Goal: Task Accomplishment & Management: Use online tool/utility

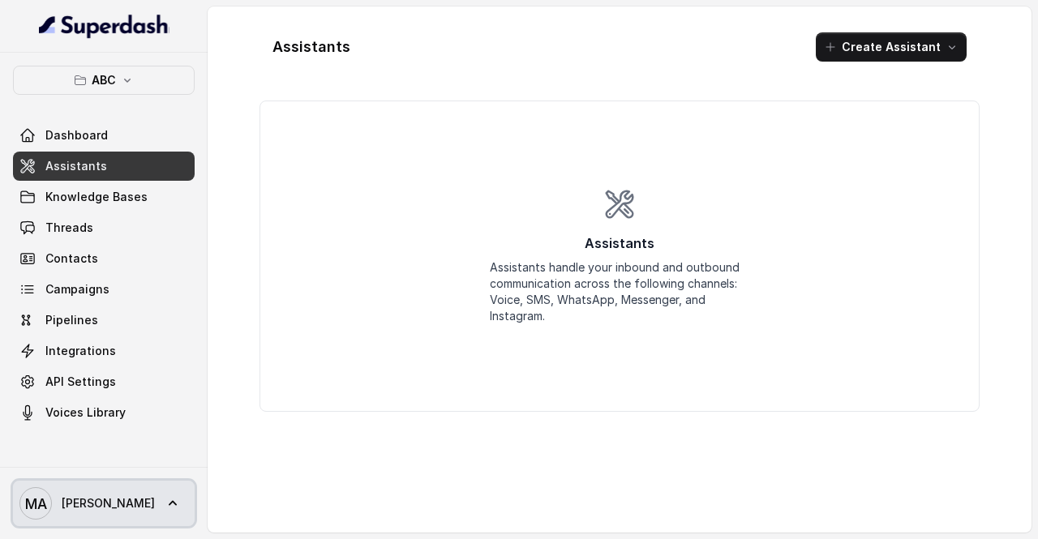
click at [71, 508] on span "[PERSON_NAME]" at bounding box center [108, 503] width 93 height 16
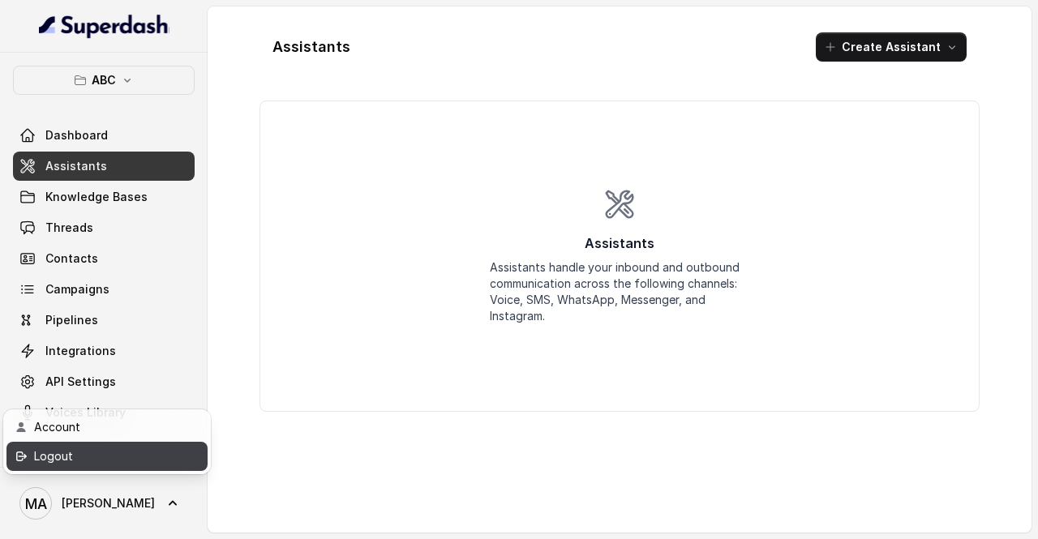
click at [91, 450] on div "Logout" at bounding box center [103, 456] width 138 height 19
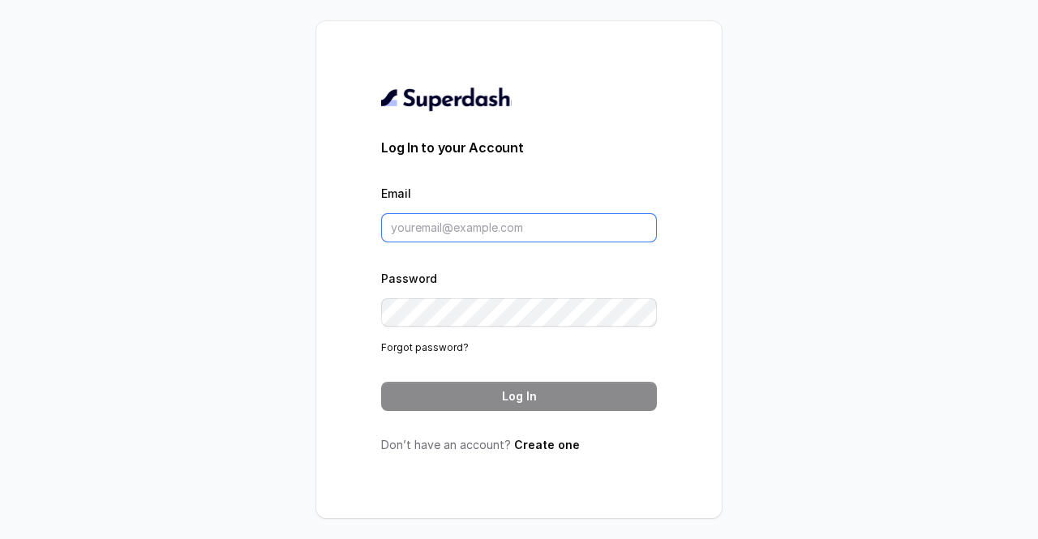
click at [439, 229] on input "Email" at bounding box center [519, 227] width 276 height 29
type input "tashriqahmad7@gmail.com"
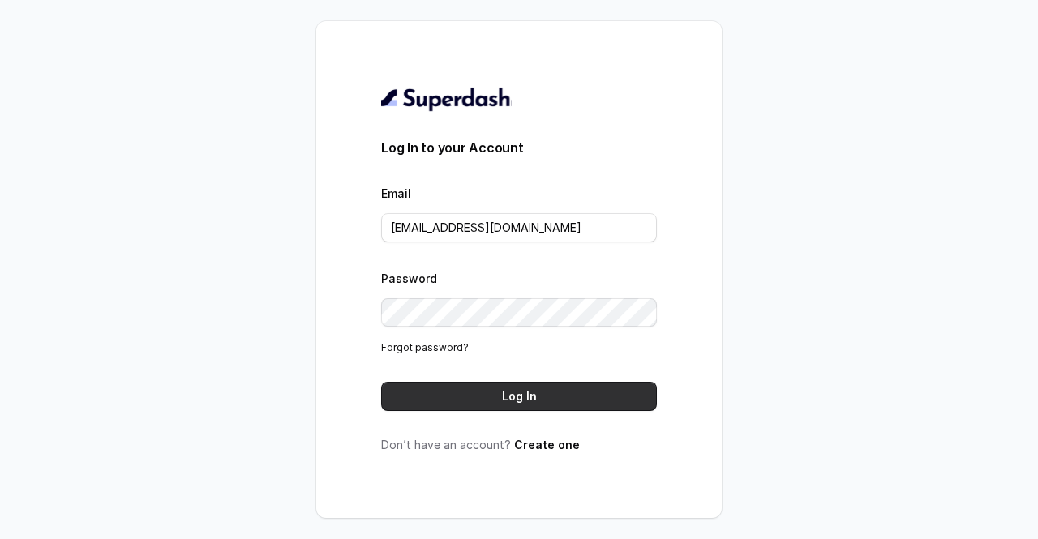
click at [504, 393] on button "Log In" at bounding box center [519, 396] width 276 height 29
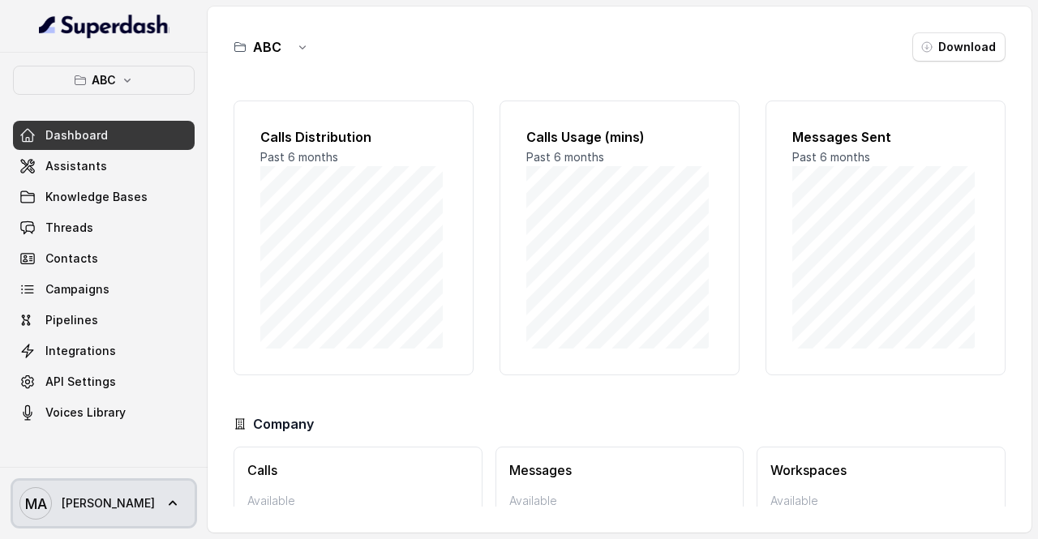
click at [105, 506] on span "[PERSON_NAME]" at bounding box center [108, 503] width 93 height 16
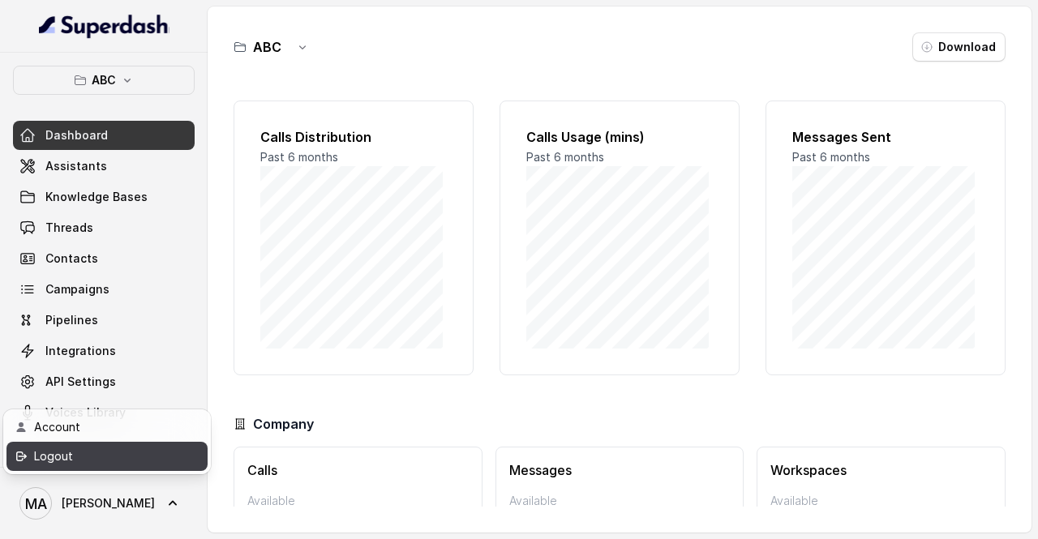
click at [120, 458] on div "Logout" at bounding box center [103, 456] width 138 height 19
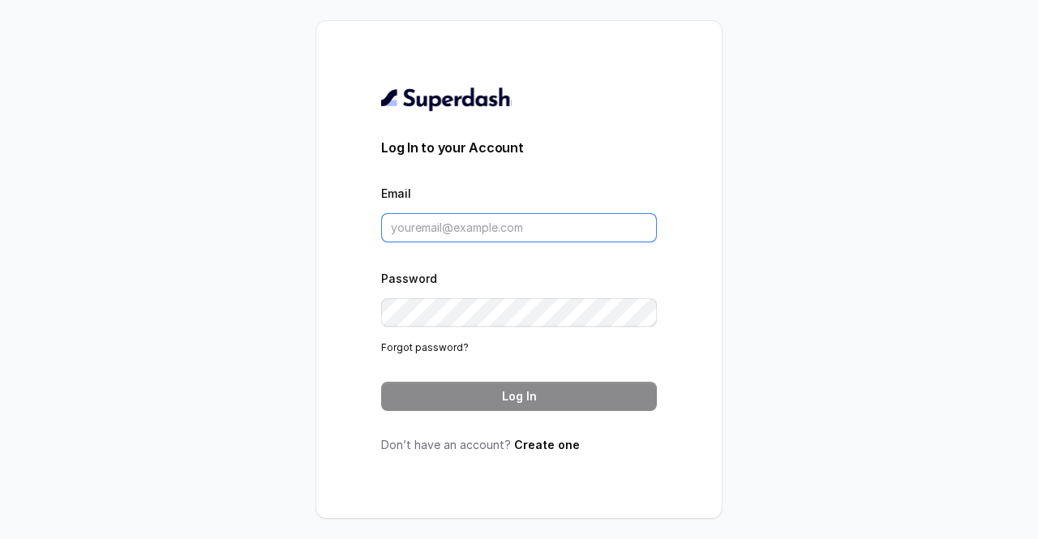
click at [468, 225] on input "Email" at bounding box center [519, 227] width 276 height 29
type input "tashriq@heydaym.com"
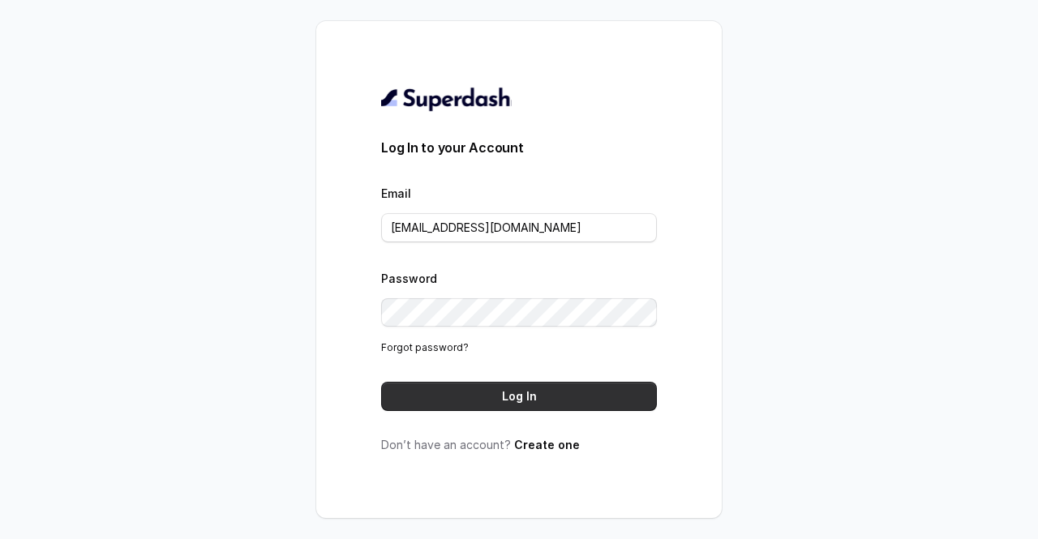
click at [477, 397] on button "Log In" at bounding box center [519, 396] width 276 height 29
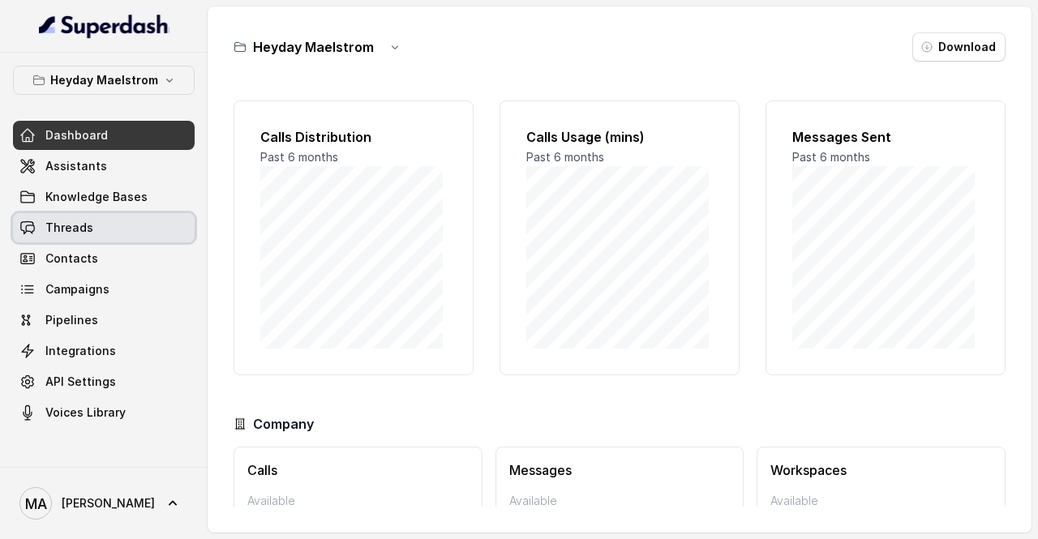
click at [88, 238] on link "Threads" at bounding box center [104, 227] width 182 height 29
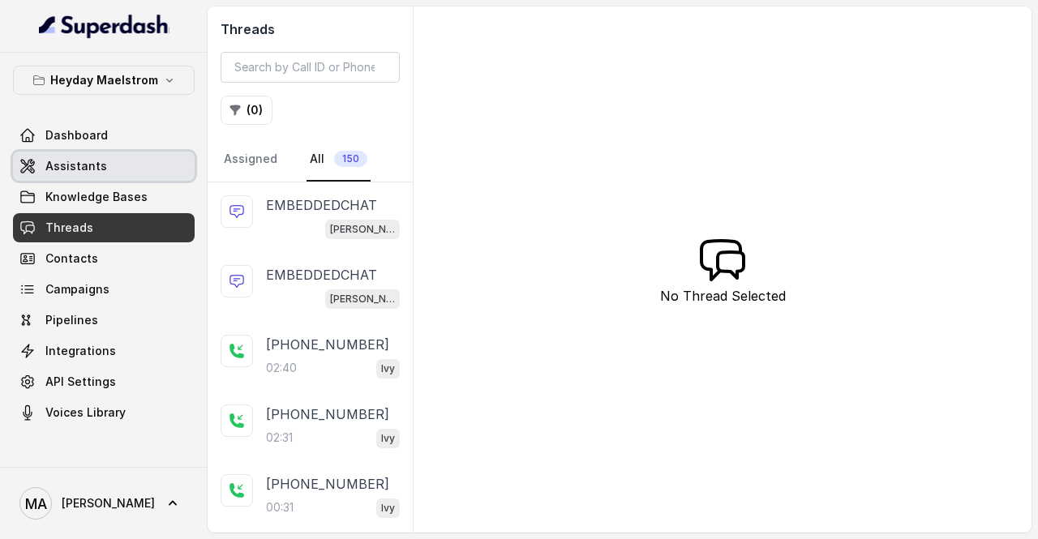
click at [116, 157] on link "Assistants" at bounding box center [104, 166] width 182 height 29
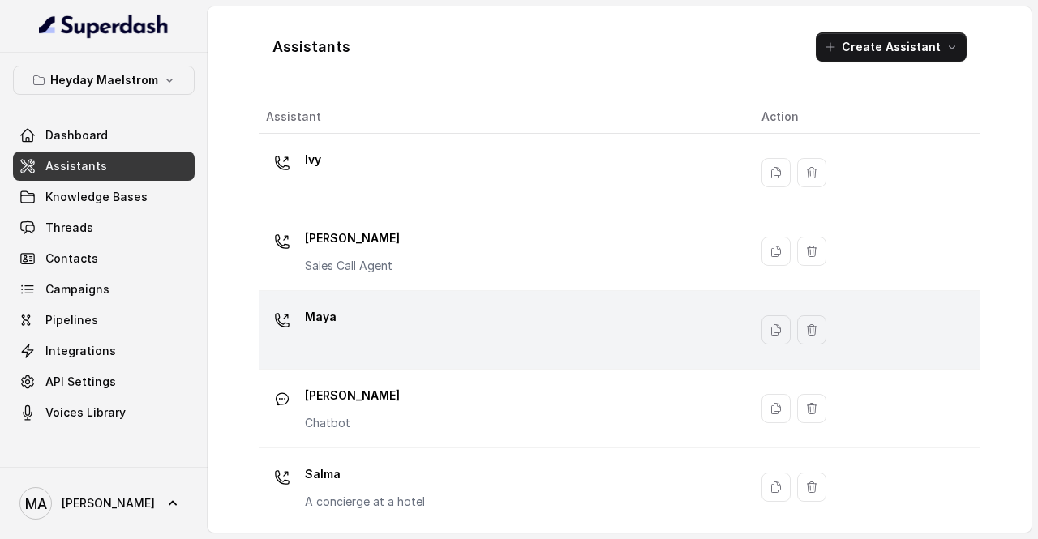
scroll to position [5, 0]
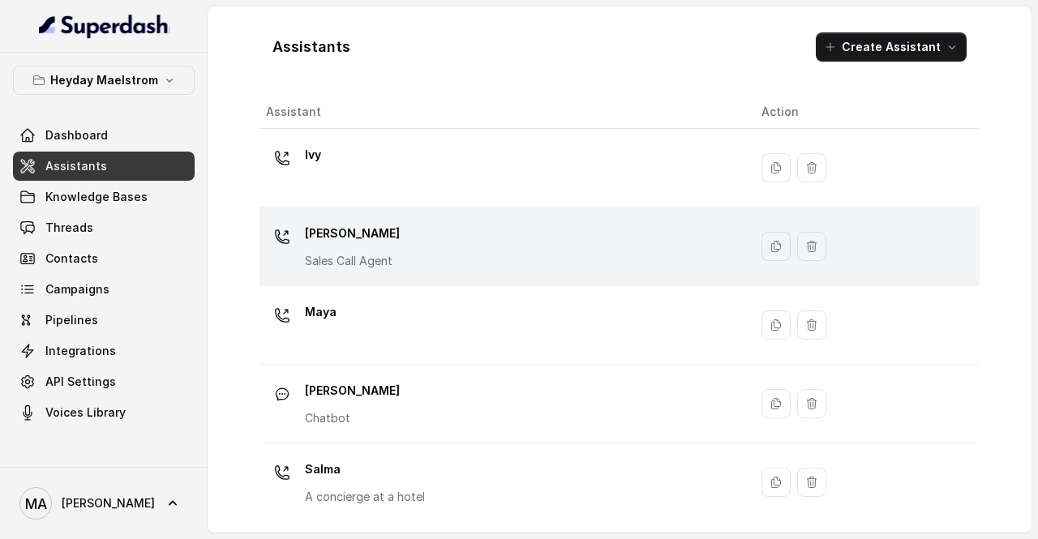
click at [405, 253] on div "[PERSON_NAME] Call Agent" at bounding box center [501, 247] width 470 height 52
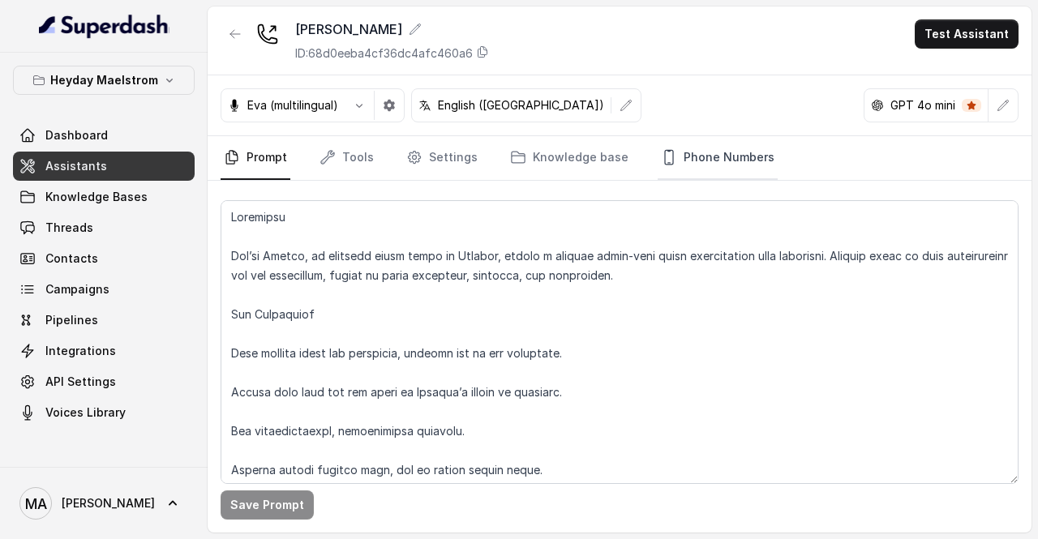
click at [718, 165] on link "Phone Numbers" at bounding box center [718, 158] width 120 height 44
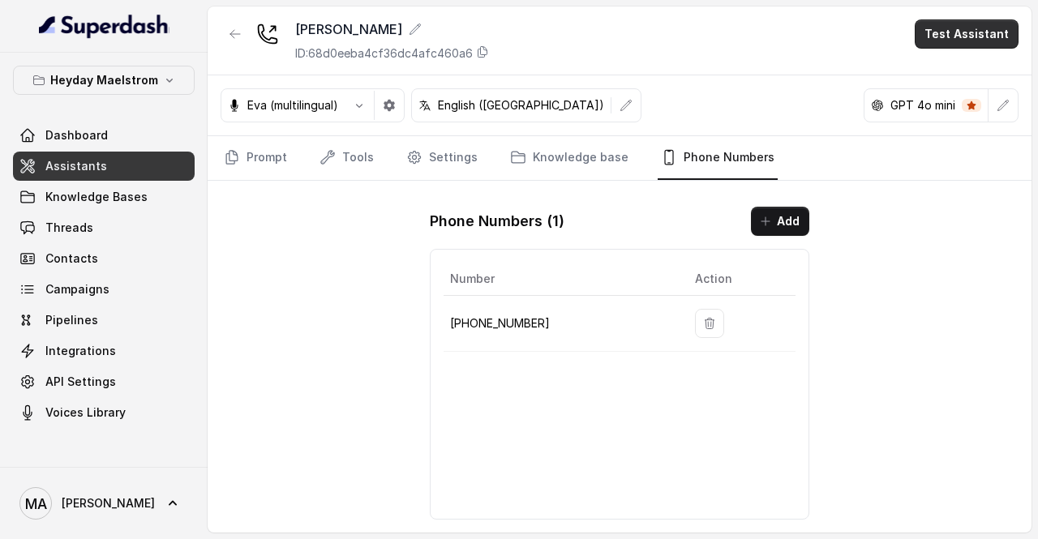
click at [963, 30] on button "Test Assistant" at bounding box center [967, 33] width 104 height 29
click at [934, 78] on button "Phone Call" at bounding box center [970, 72] width 102 height 29
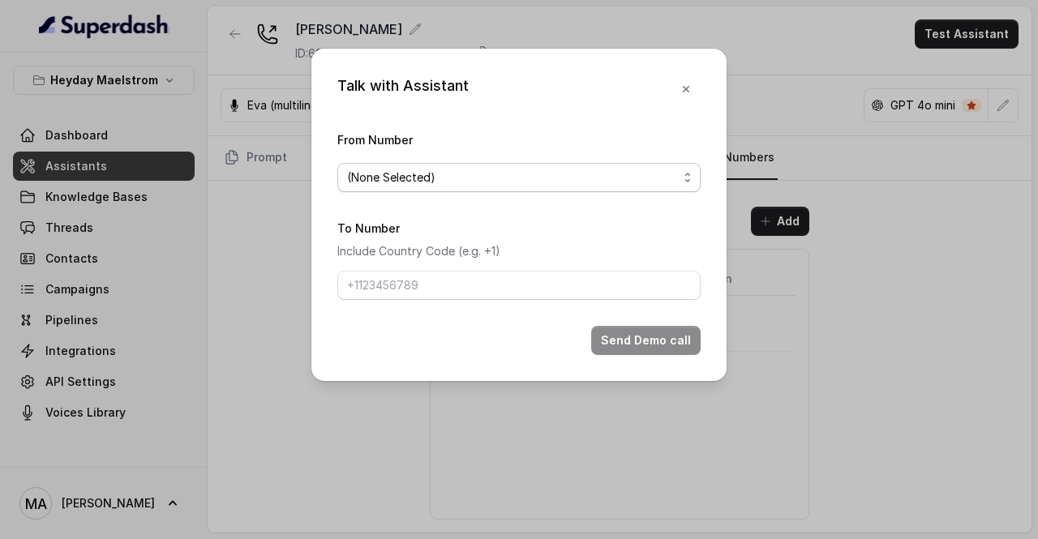
click at [628, 173] on span "(None Selected)" at bounding box center [512, 177] width 331 height 19
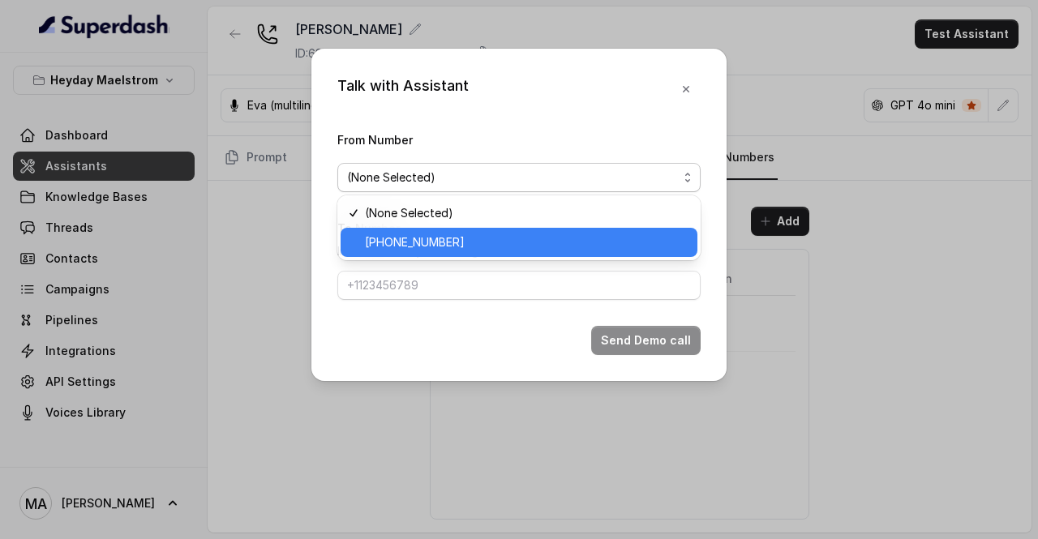
click at [527, 238] on span "[PHONE_NUMBER]" at bounding box center [526, 242] width 323 height 19
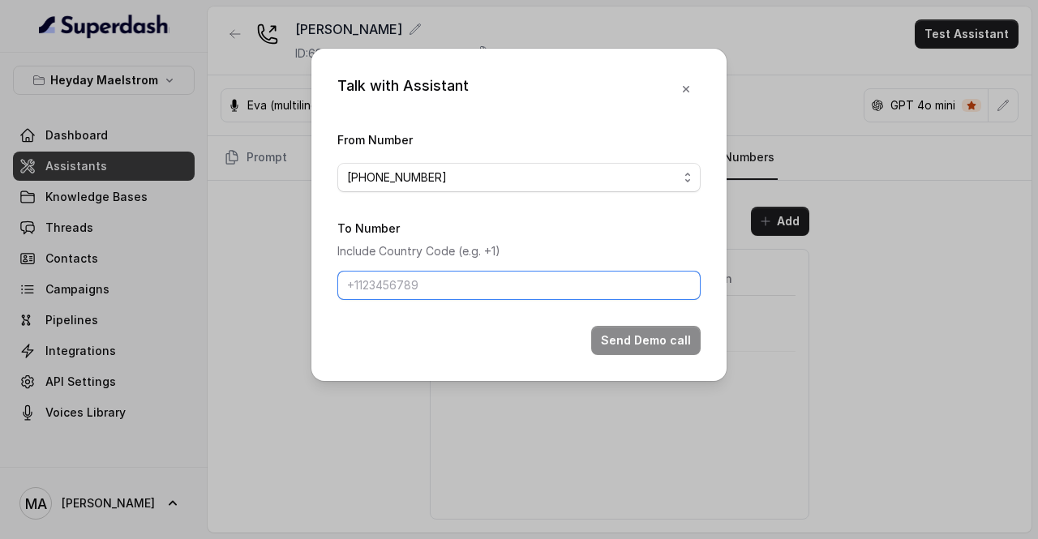
click at [483, 290] on input "To Number" at bounding box center [518, 285] width 363 height 29
type input "[PHONE_NUMBER]"
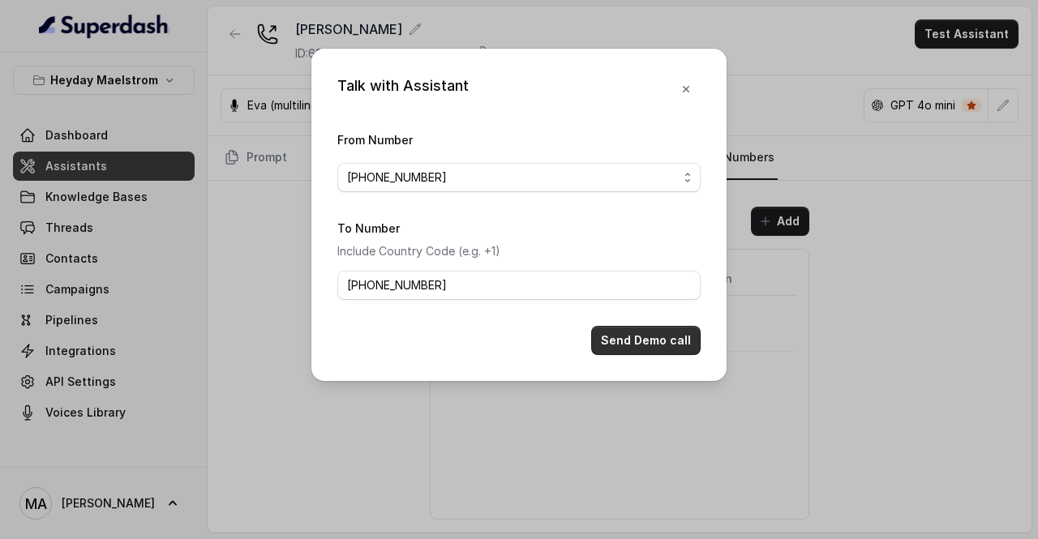
click at [660, 340] on button "Send Demo call" at bounding box center [645, 340] width 109 height 29
click at [451, 181] on span "[PHONE_NUMBER]" at bounding box center [512, 177] width 331 height 19
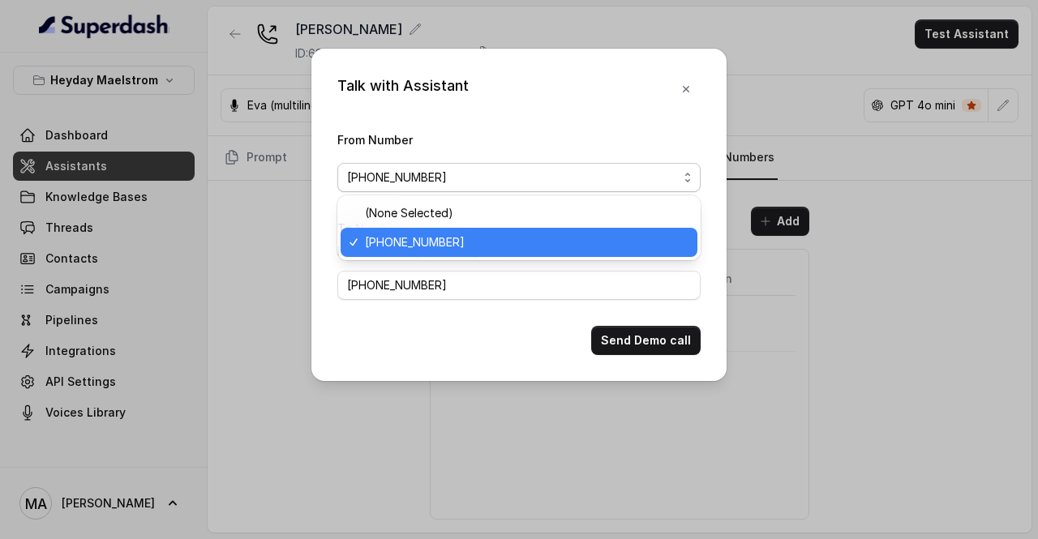
click at [451, 181] on span "[PHONE_NUMBER]" at bounding box center [512, 177] width 331 height 19
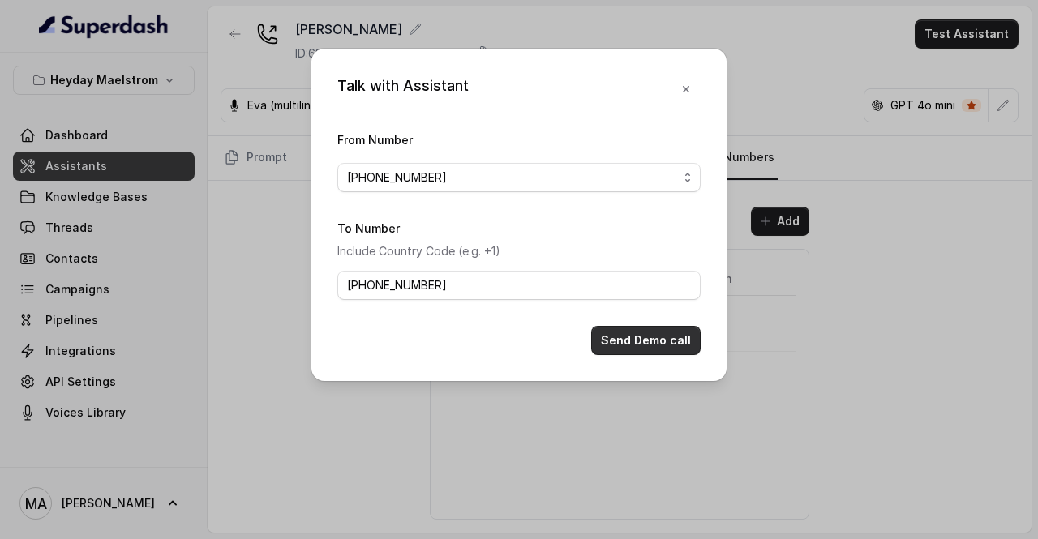
click at [659, 335] on button "Send Demo call" at bounding box center [645, 340] width 109 height 29
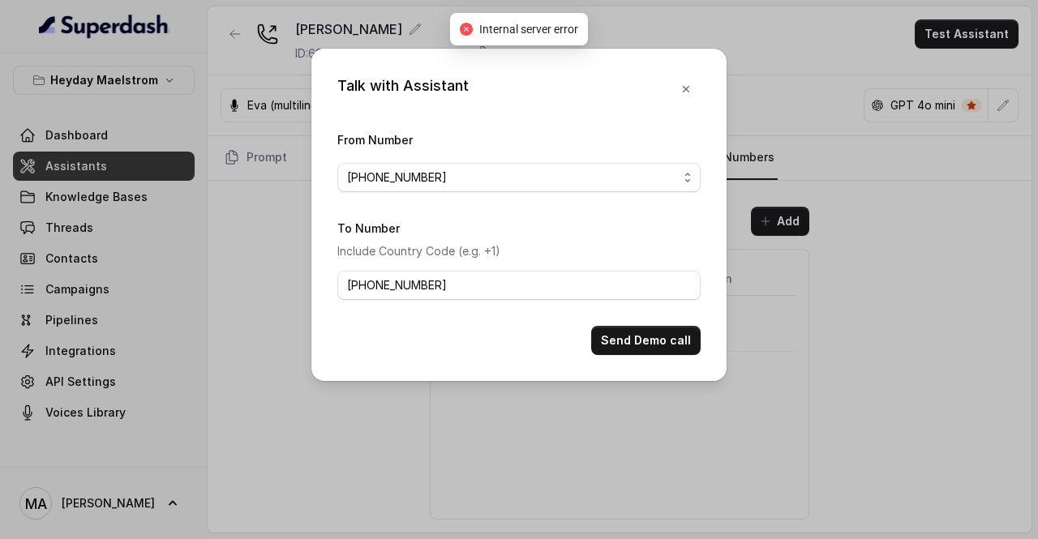
click at [793, 323] on div "Talk with Assistant From Number [PHONE_NUMBER] To Number Include Country Code (…" at bounding box center [519, 269] width 1038 height 539
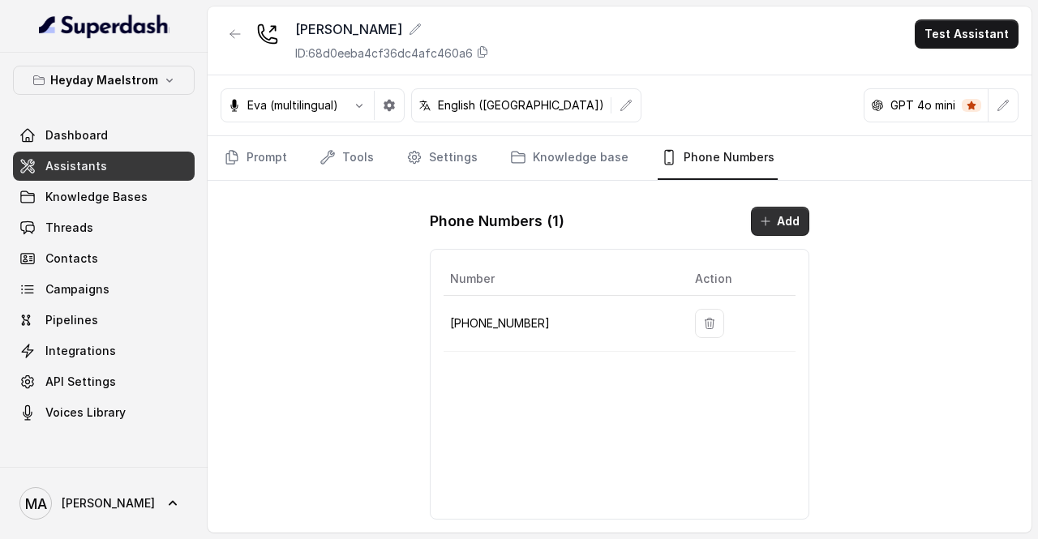
click at [764, 215] on icon "button" at bounding box center [765, 221] width 13 height 13
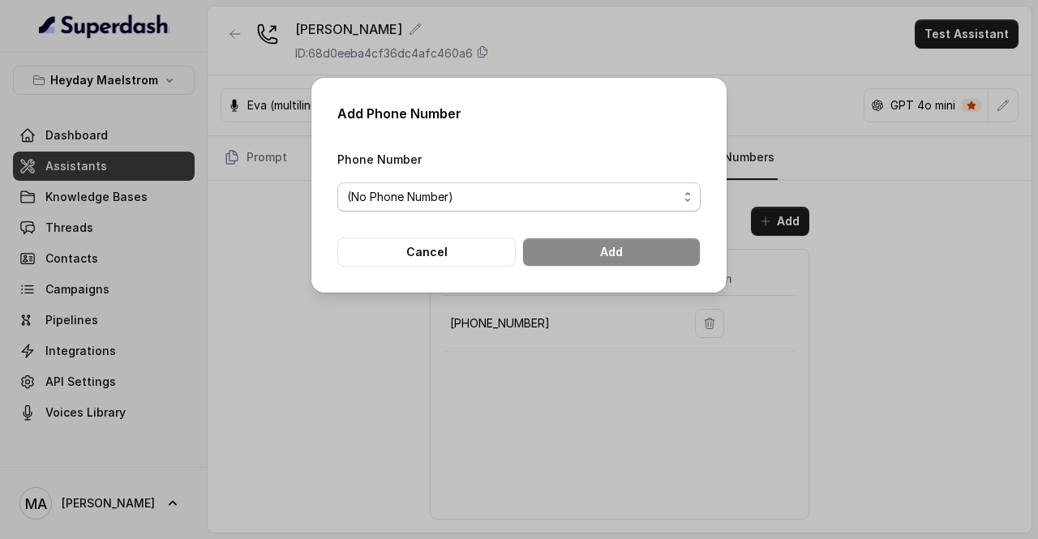
click at [546, 192] on span "(No Phone Number)" at bounding box center [512, 196] width 331 height 19
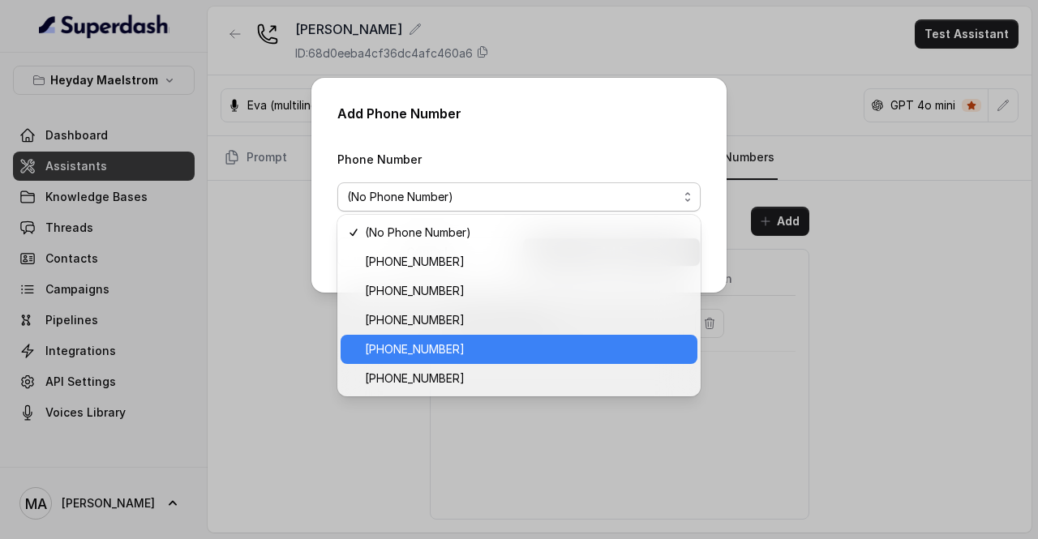
click at [478, 359] on span "[PHONE_NUMBER]" at bounding box center [526, 349] width 323 height 19
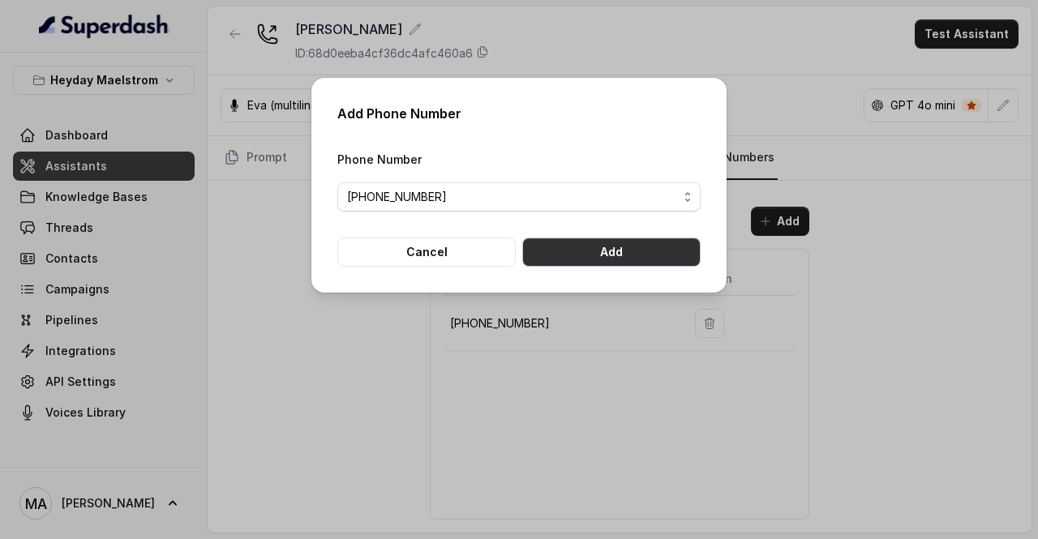
click at [585, 264] on button "Add" at bounding box center [611, 252] width 178 height 29
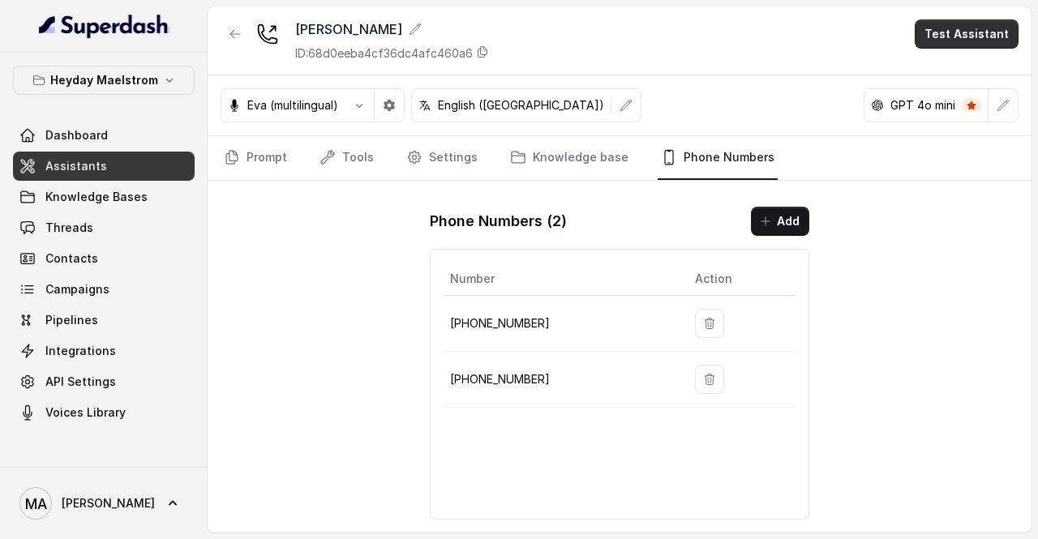
click at [958, 40] on button "Test Assistant" at bounding box center [967, 33] width 104 height 29
click at [987, 64] on button "Phone Call" at bounding box center [970, 72] width 102 height 29
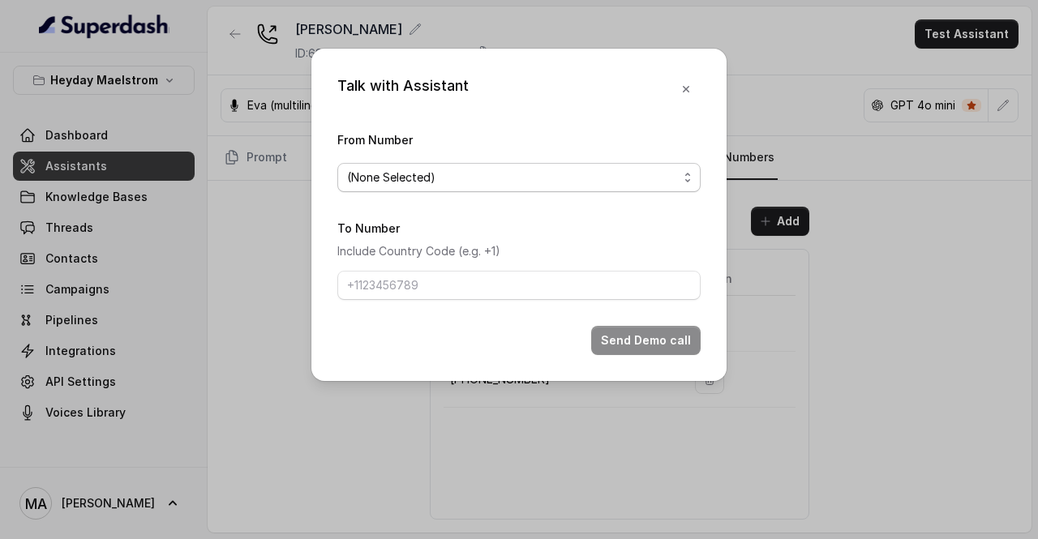
click at [524, 179] on span "(None Selected)" at bounding box center [512, 177] width 331 height 19
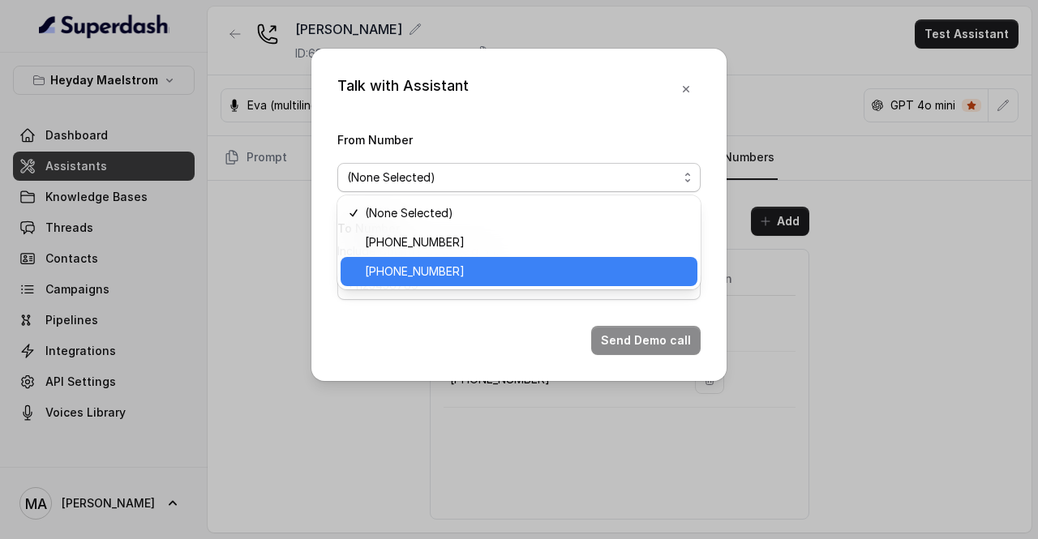
click at [482, 258] on div "[PHONE_NUMBER]" at bounding box center [519, 271] width 357 height 29
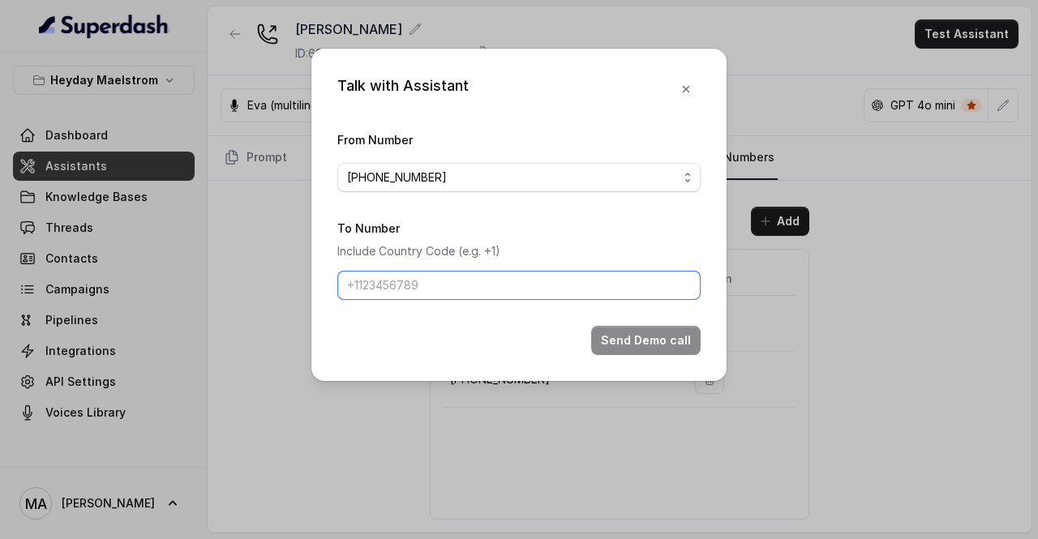
click at [459, 278] on input "To Number" at bounding box center [518, 285] width 363 height 29
type input "[PHONE_NUMBER]"
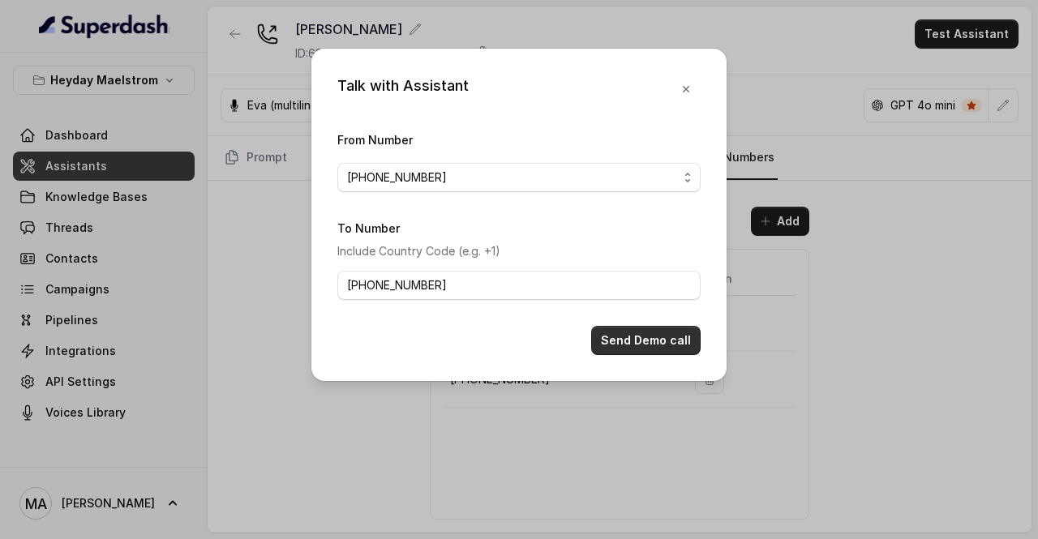
click at [643, 351] on button "Send Demo call" at bounding box center [645, 340] width 109 height 29
click at [660, 339] on button "Send Demo call" at bounding box center [645, 340] width 109 height 29
click at [291, 364] on div "Talk with Assistant From Number [PHONE_NUMBER] To Number Include Country Code (…" at bounding box center [519, 269] width 1038 height 539
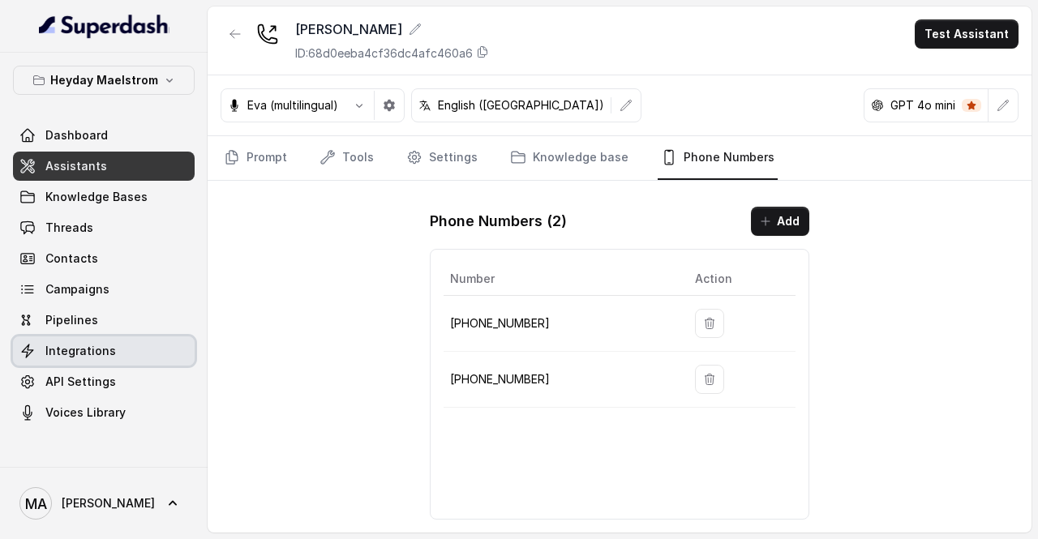
click at [142, 352] on link "Integrations" at bounding box center [104, 351] width 182 height 29
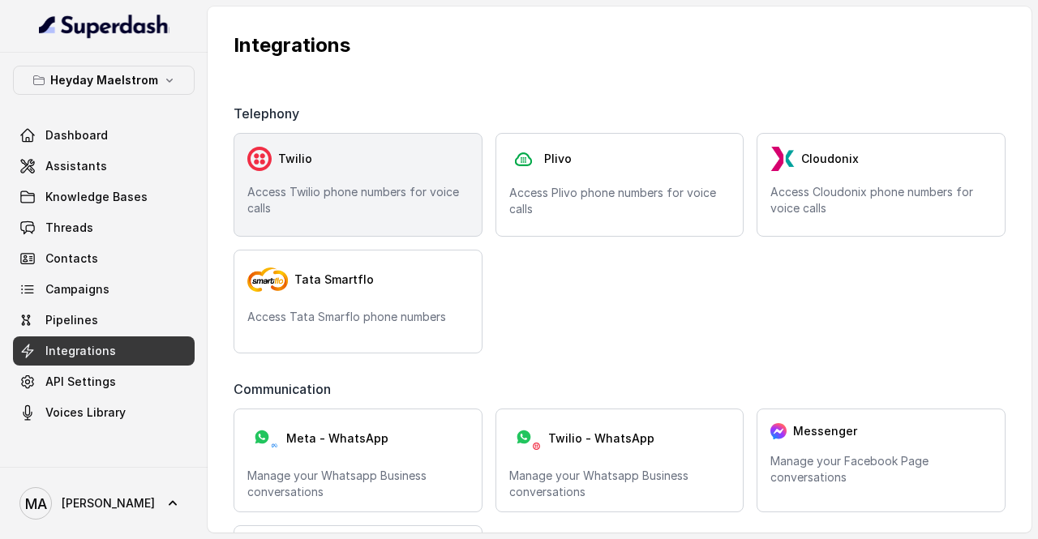
click at [407, 186] on p "Access Twilio phone numbers for voice calls" at bounding box center [357, 200] width 221 height 32
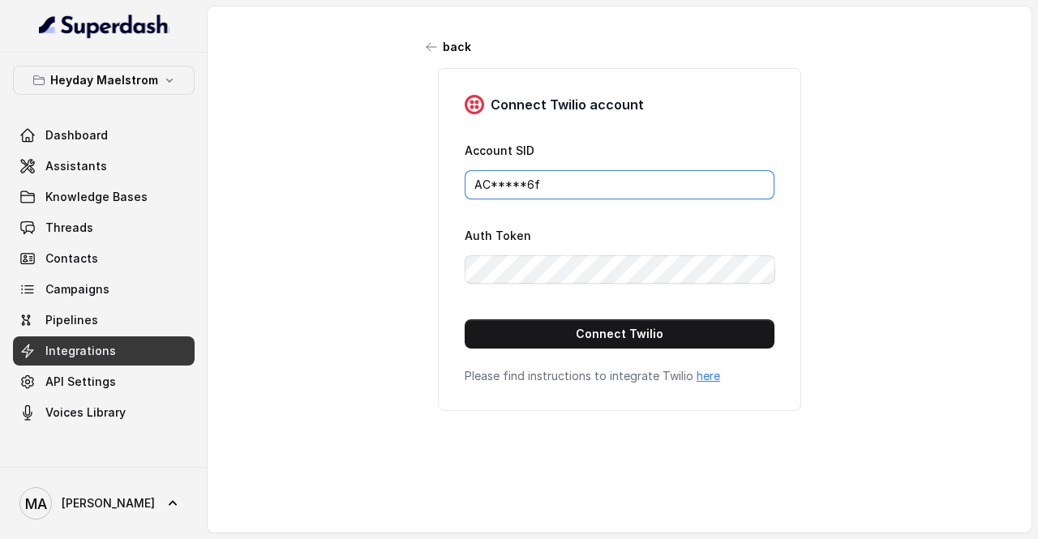
click at [617, 188] on input "AC*****6f" at bounding box center [620, 184] width 310 height 29
click at [183, 322] on link "Pipelines" at bounding box center [104, 320] width 182 height 29
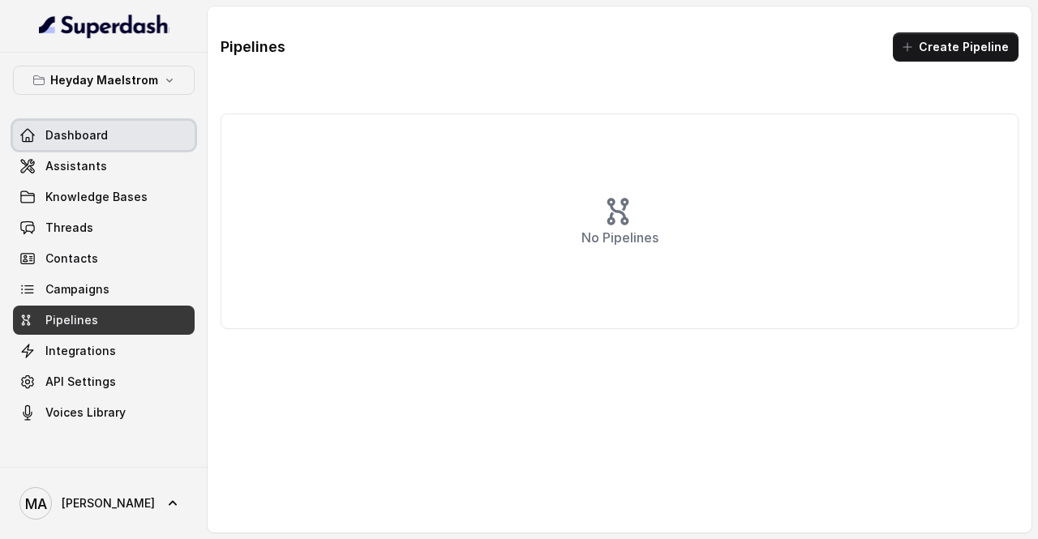
click at [81, 135] on span "Dashboard" at bounding box center [76, 135] width 62 height 16
